Goal: Task Accomplishment & Management: Complete application form

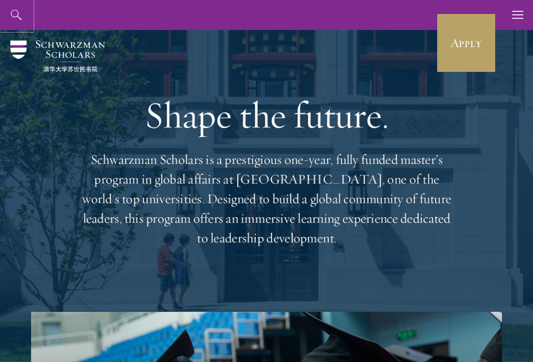
click at [0, 12] on div "About Overview Leadership Donors Program Experience Overview Curriculum Student…" at bounding box center [266, 15] width 533 height 30
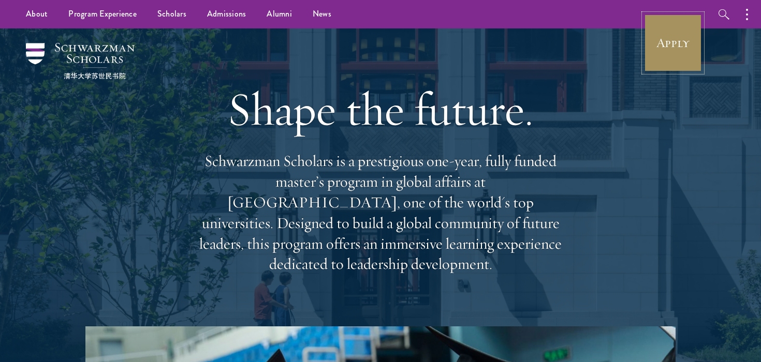
click at [532, 49] on link "Apply" at bounding box center [673, 43] width 58 height 58
click at [683, 59] on link "Apply" at bounding box center [673, 43] width 58 height 58
